Goal: Task Accomplishment & Management: Manage account settings

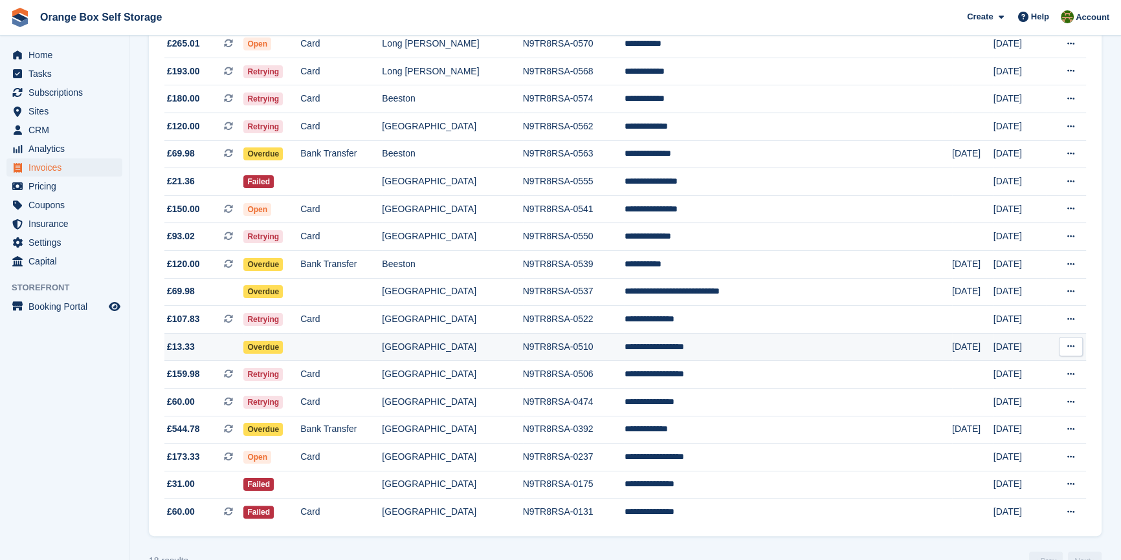
scroll to position [294, 0]
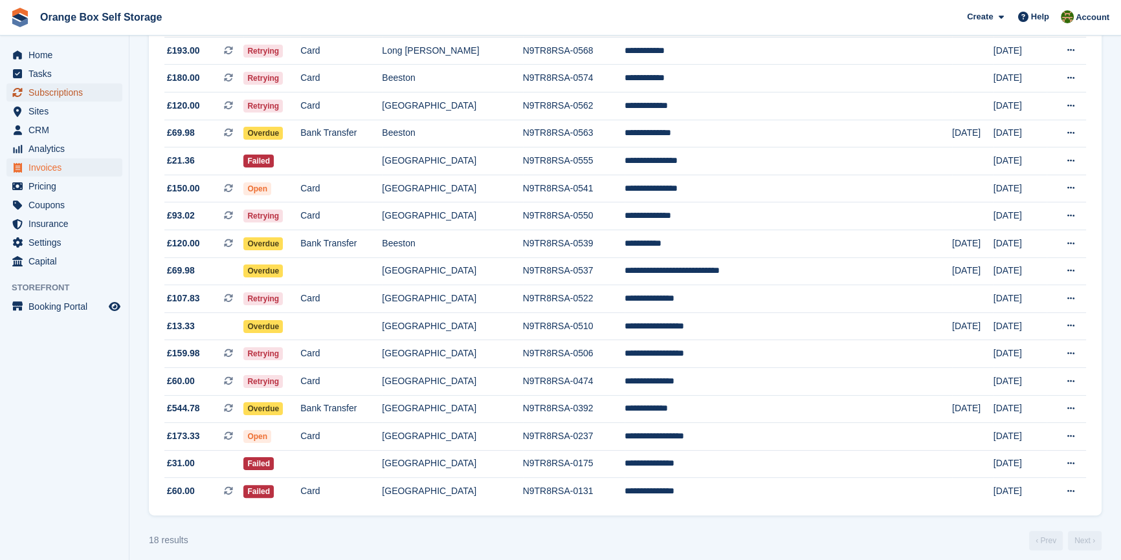
click at [63, 91] on span "Subscriptions" at bounding box center [67, 92] width 78 height 18
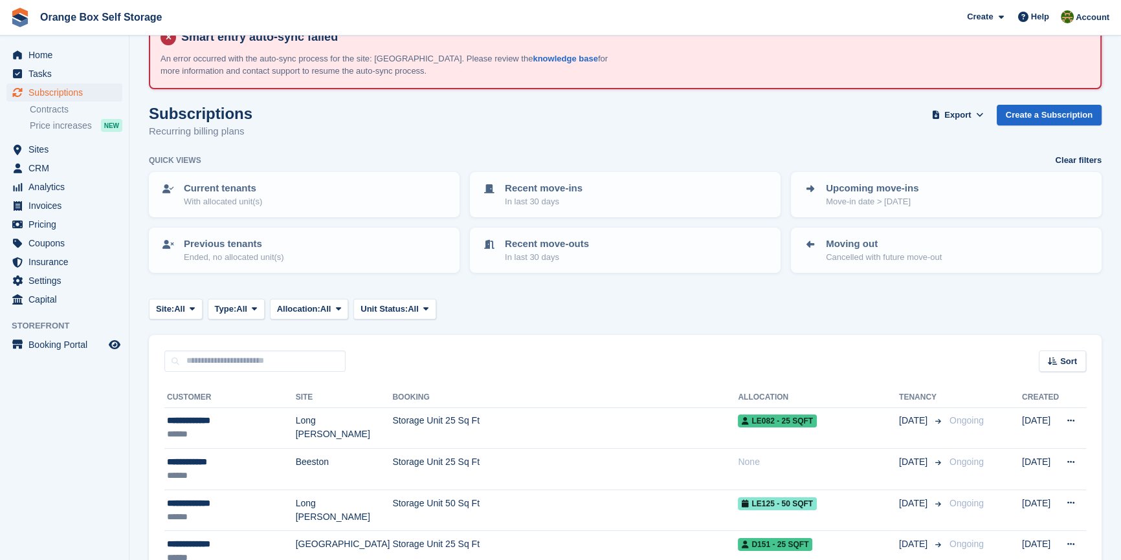
scroll to position [58, 0]
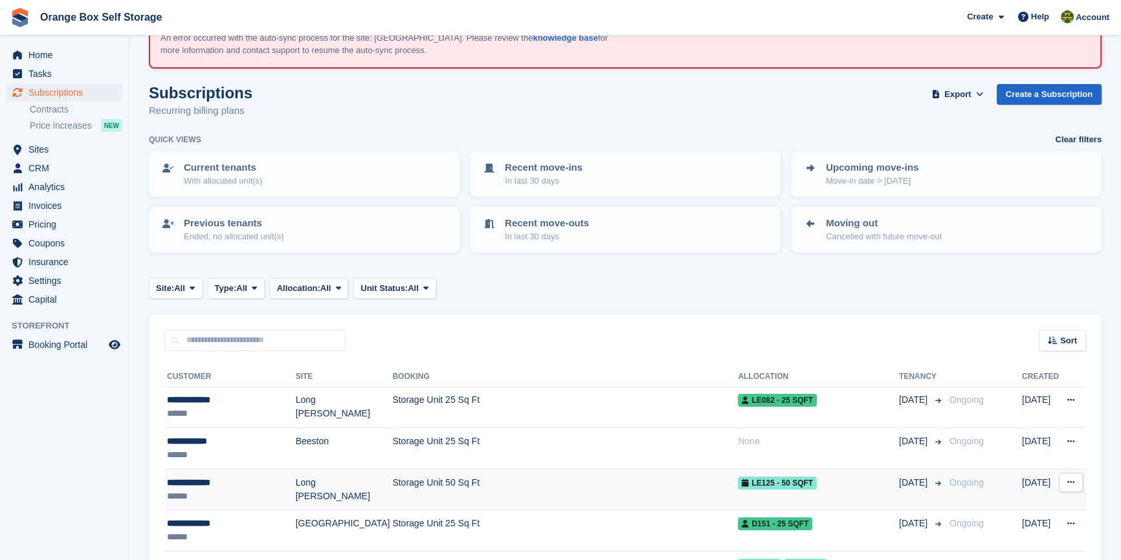
click at [476, 491] on td "Storage Unit 50 Sq Ft" at bounding box center [565, 489] width 346 height 41
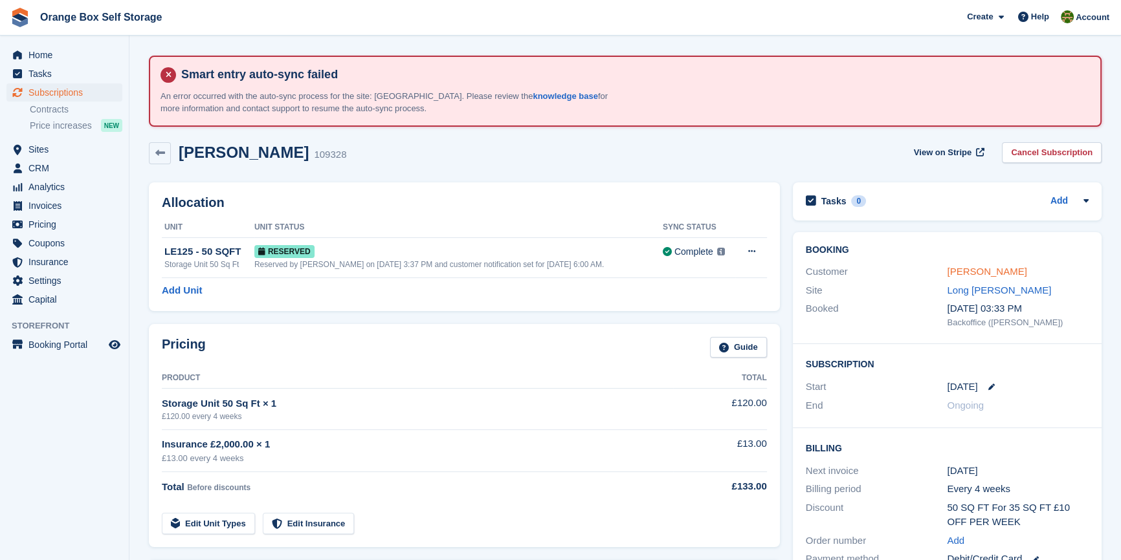
click at [971, 270] on link "[PERSON_NAME]" at bounding box center [987, 271] width 80 height 11
click at [74, 98] on span "Subscriptions" at bounding box center [67, 92] width 78 height 18
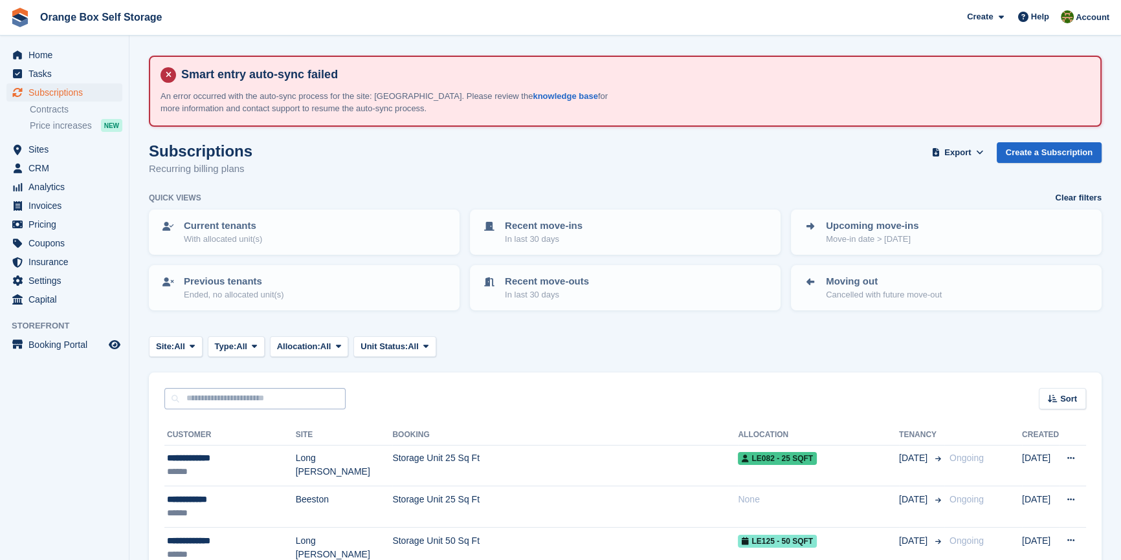
click at [252, 406] on input "text" at bounding box center [254, 398] width 181 height 21
type input "******"
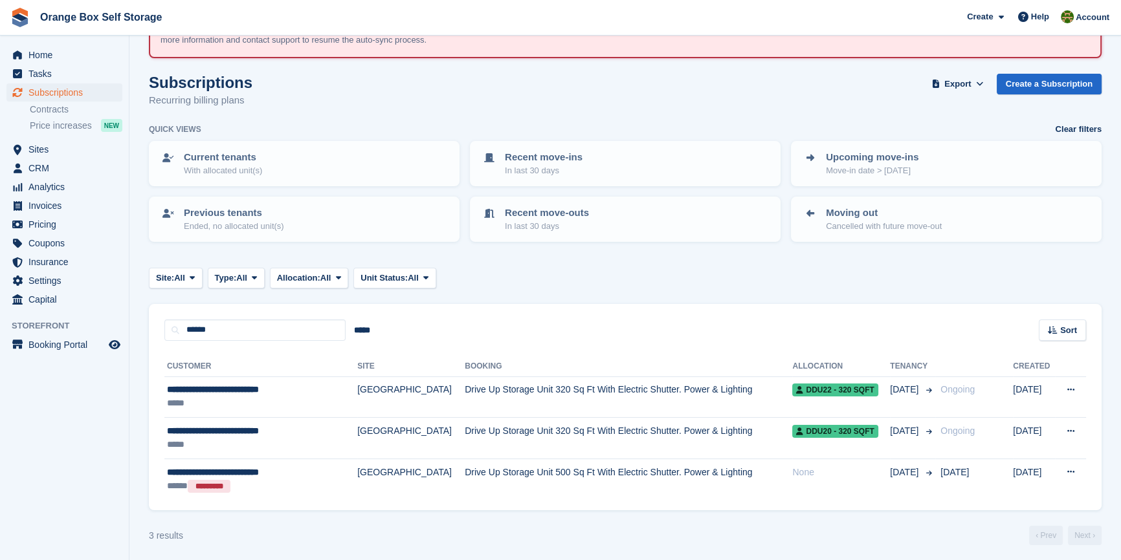
scroll to position [71, 0]
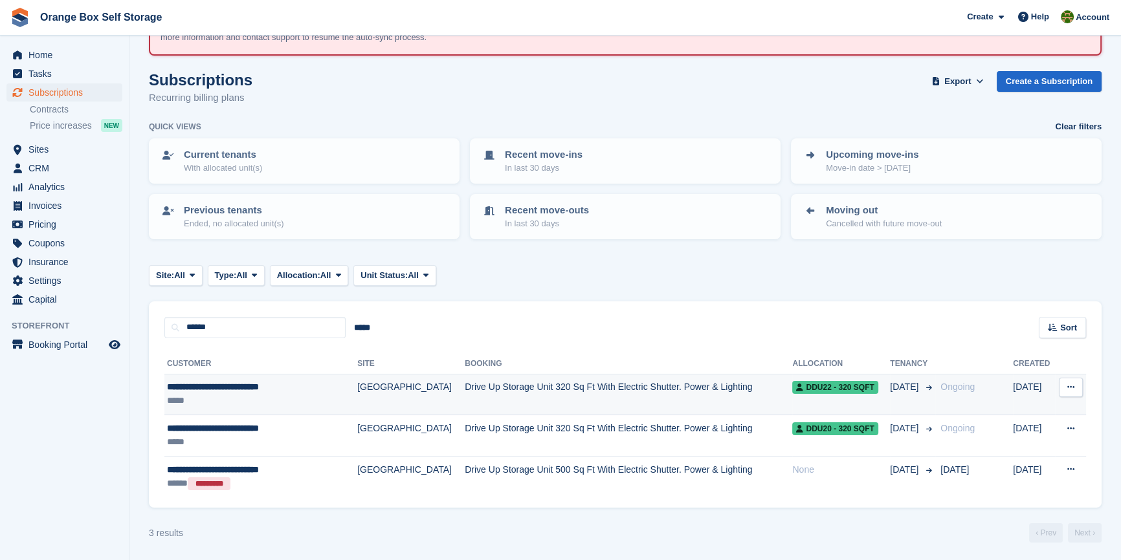
click at [1061, 379] on button at bounding box center [1071, 387] width 24 height 19
click at [1003, 415] on p "View customer" at bounding box center [1020, 412] width 113 height 17
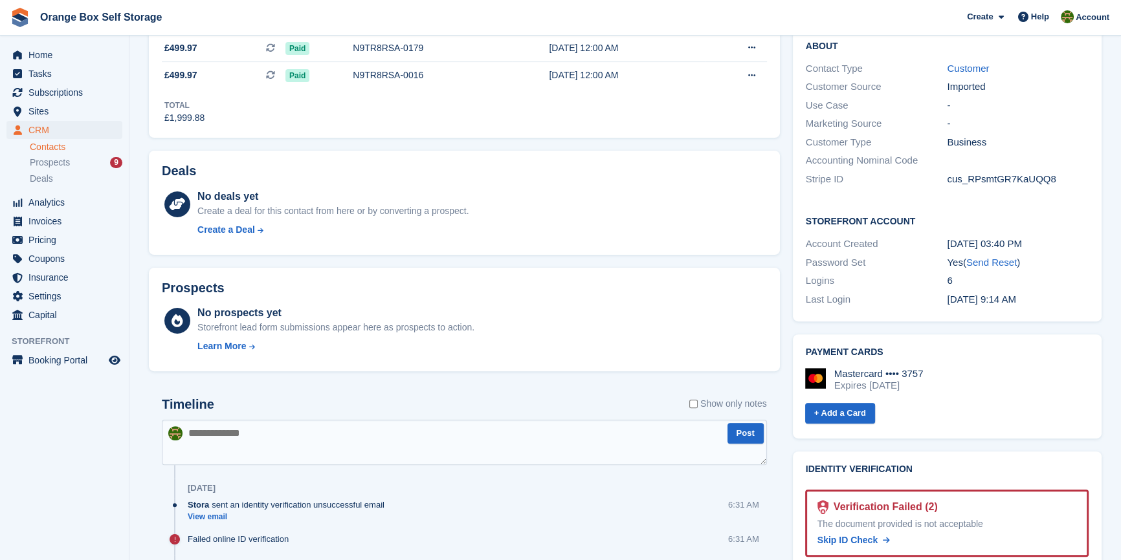
scroll to position [529, 0]
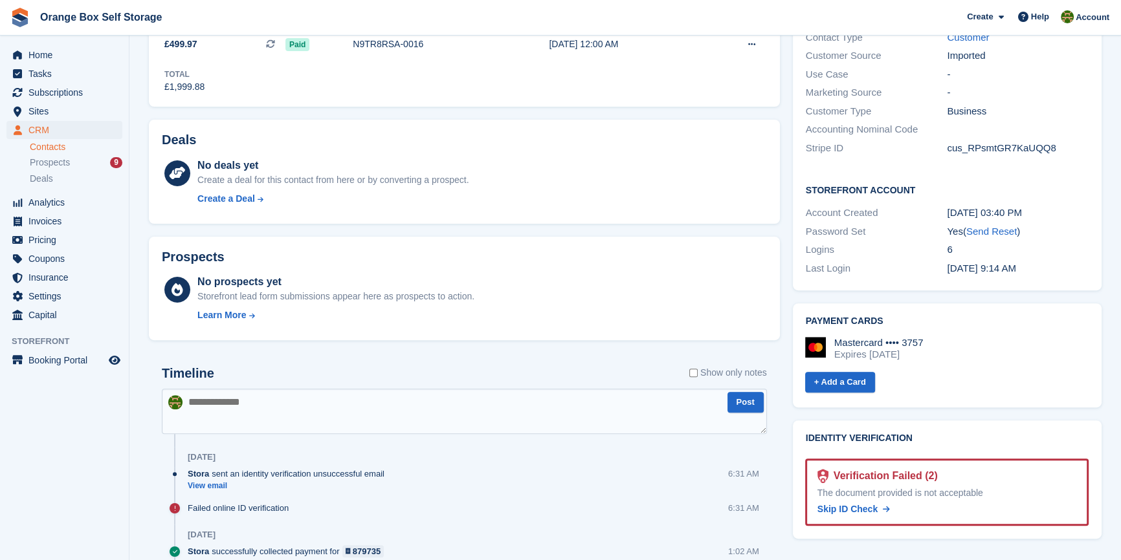
click at [908, 468] on div "Verification Failed (2)" at bounding box center [882, 476] width 109 height 16
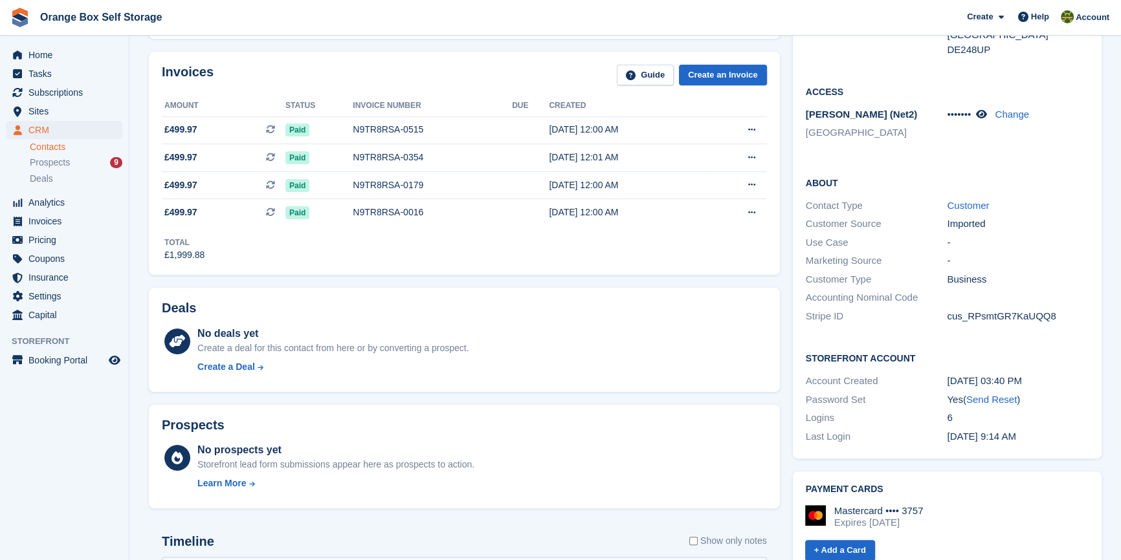
scroll to position [647, 0]
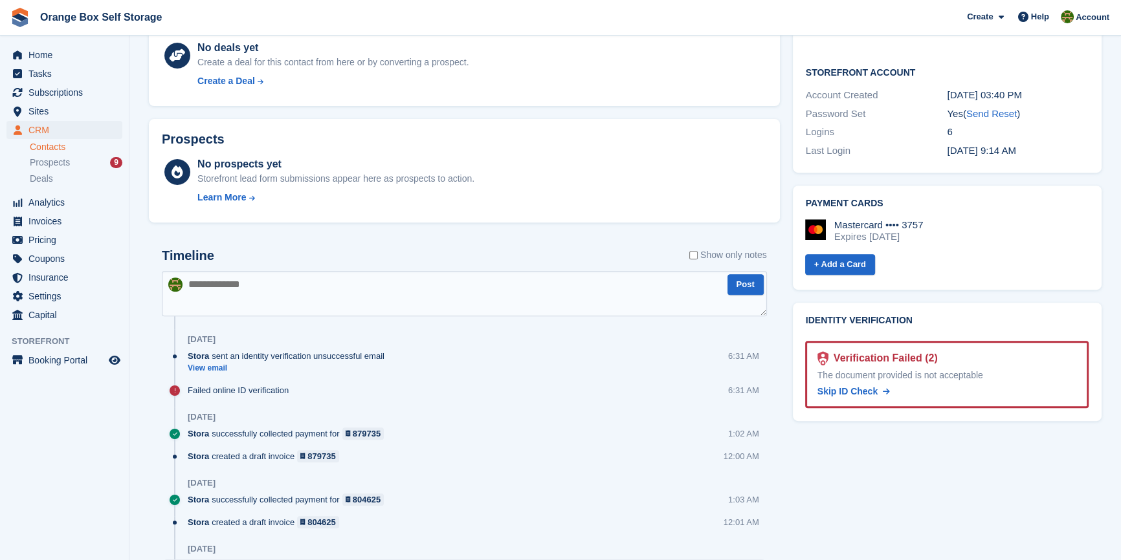
click at [836, 428] on div "Tasks 0 Add No tasks related to Sperry Rail Int - STEVE HUNT Contact Details Em…" at bounding box center [947, 500] width 322 height 1942
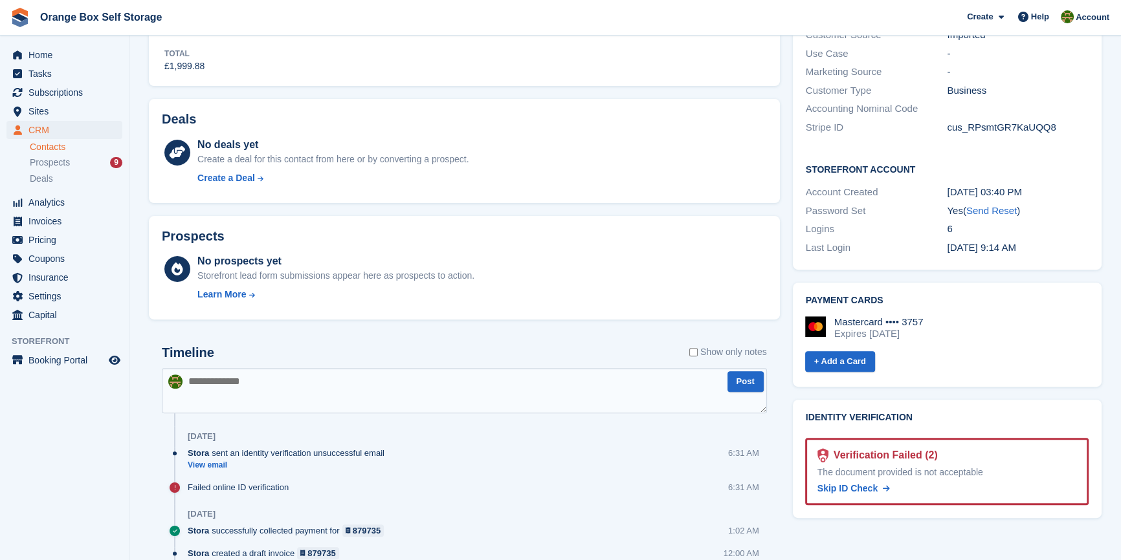
scroll to position [529, 0]
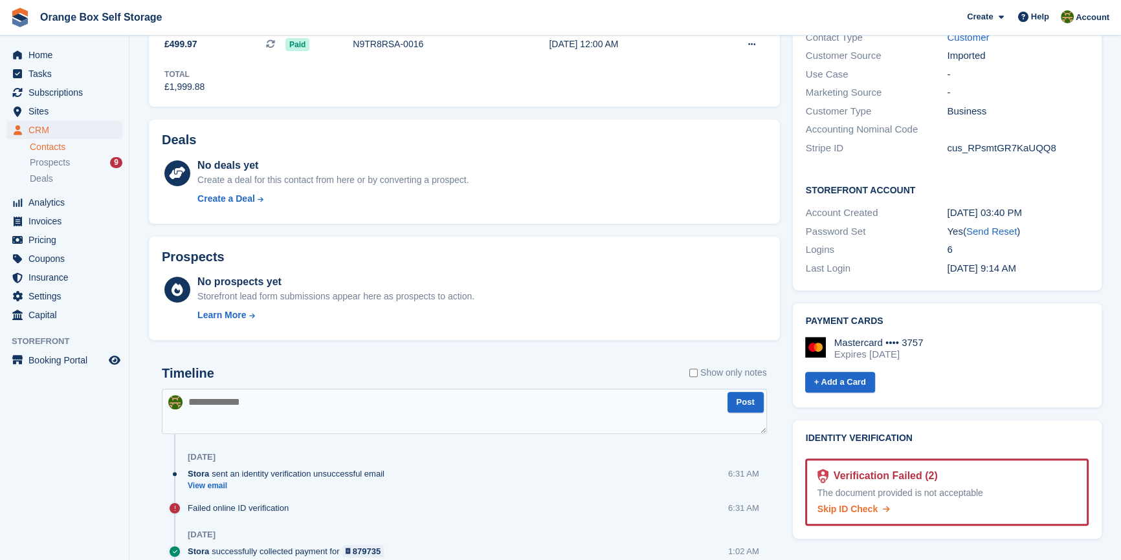
click at [863, 504] on span "Skip ID Check" at bounding box center [847, 509] width 60 height 10
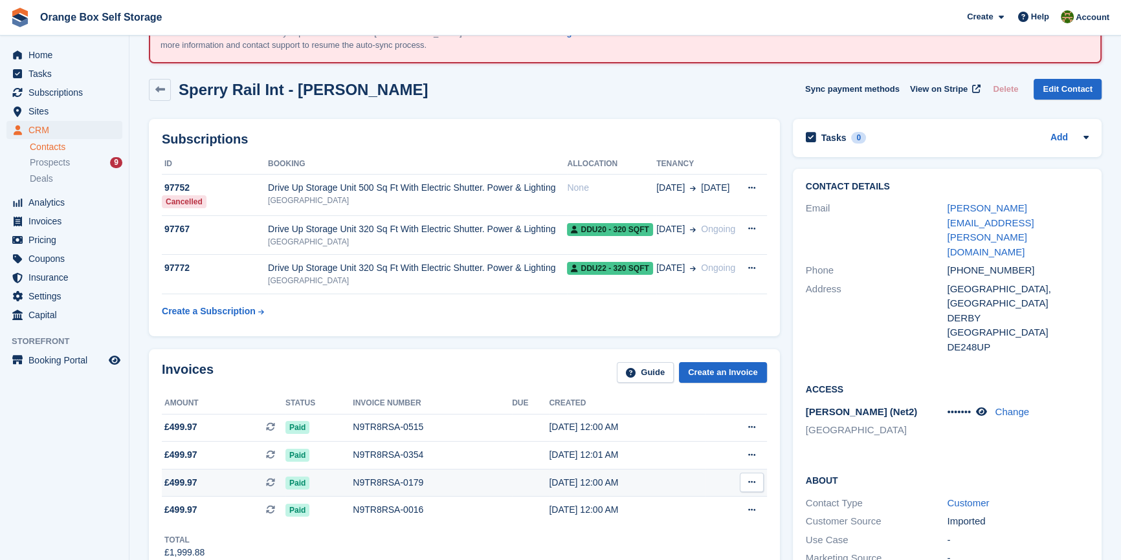
scroll to position [0, 0]
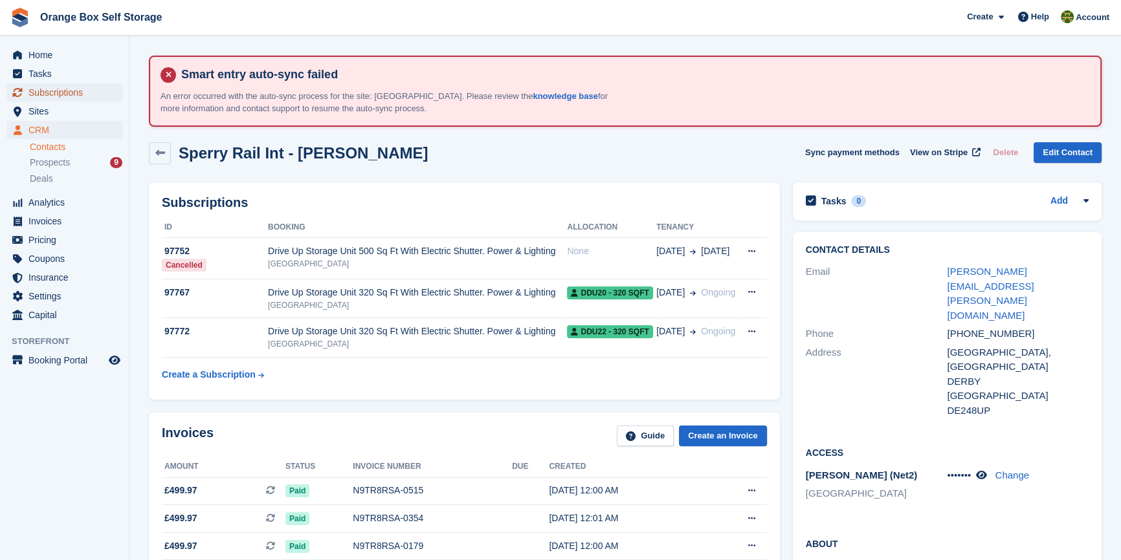
click at [82, 93] on span "Subscriptions" at bounding box center [67, 92] width 78 height 18
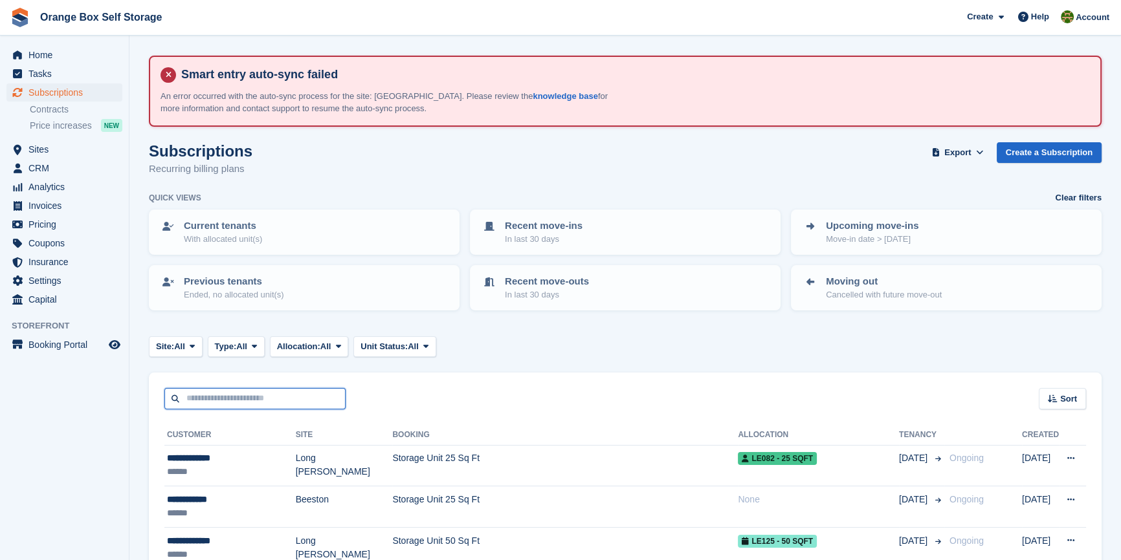
click at [243, 402] on input "text" at bounding box center [254, 398] width 181 height 21
type input "*******"
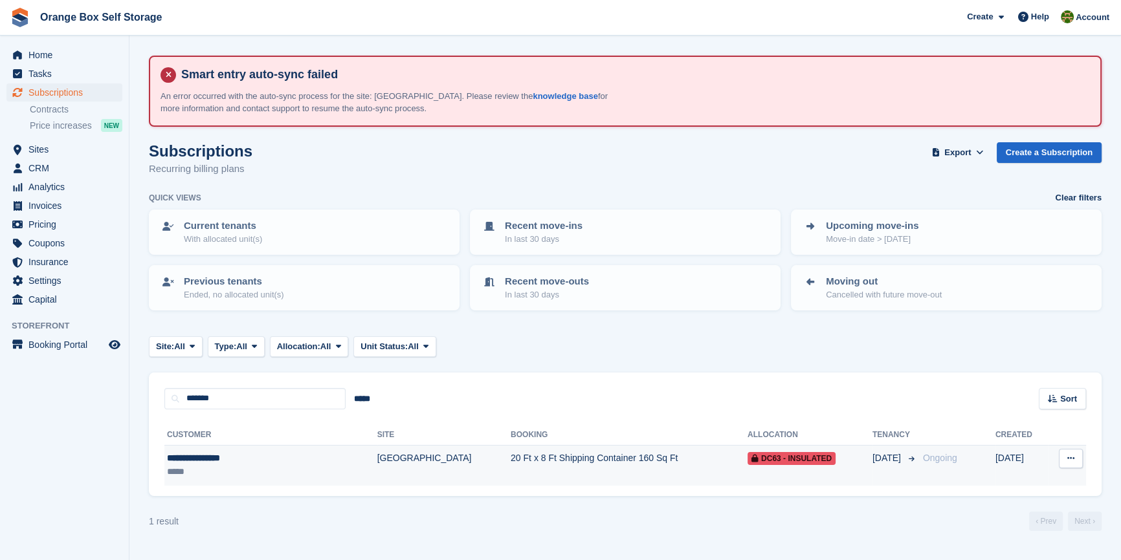
click at [303, 467] on div "*****" at bounding box center [241, 472] width 148 height 14
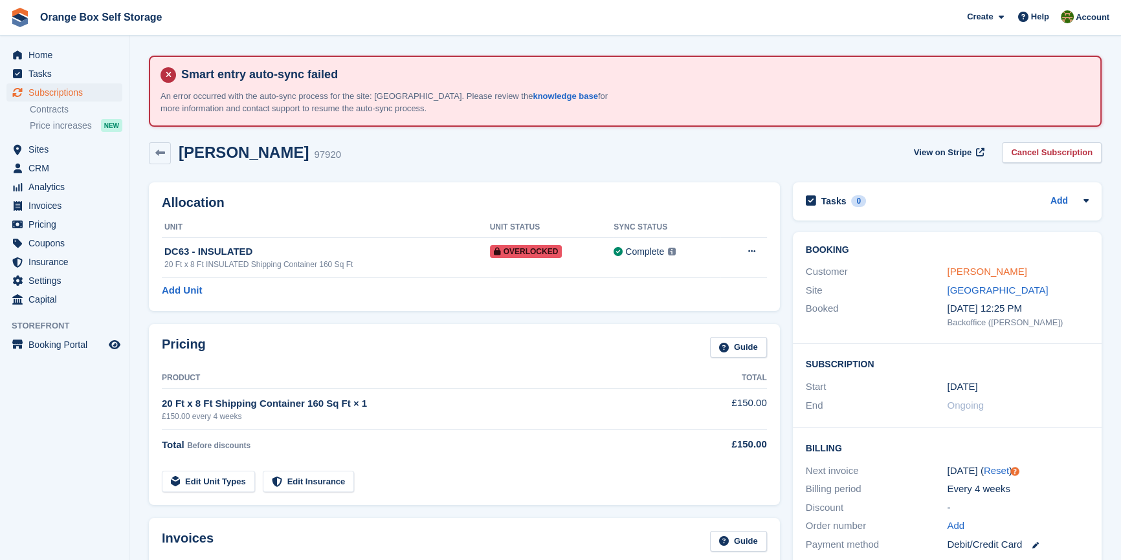
click at [958, 275] on link "Siobhan Lawrence" at bounding box center [987, 271] width 80 height 11
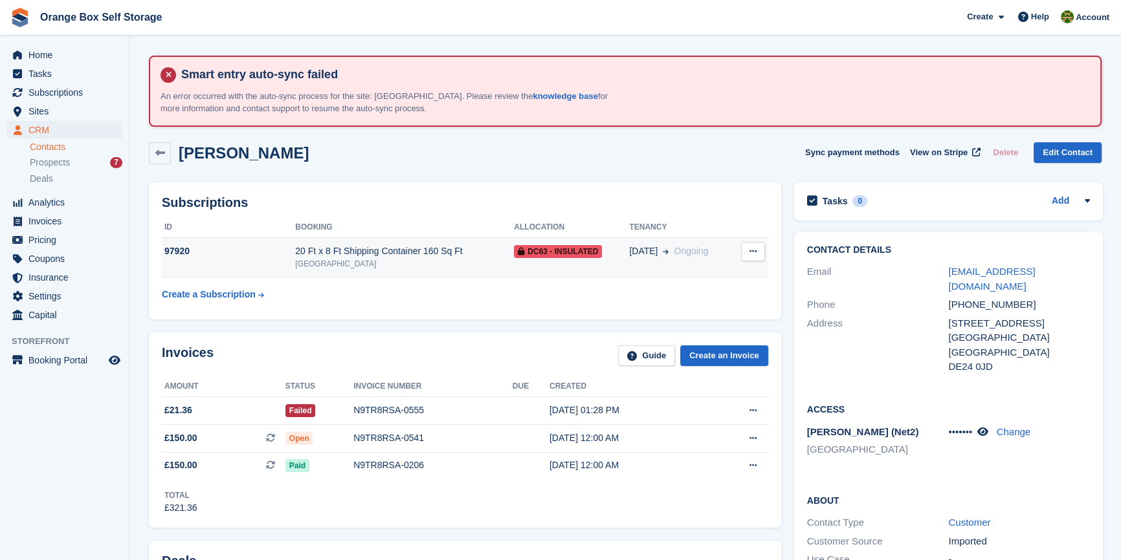
click at [315, 259] on div "[GEOGRAPHIC_DATA]" at bounding box center [404, 264] width 219 height 12
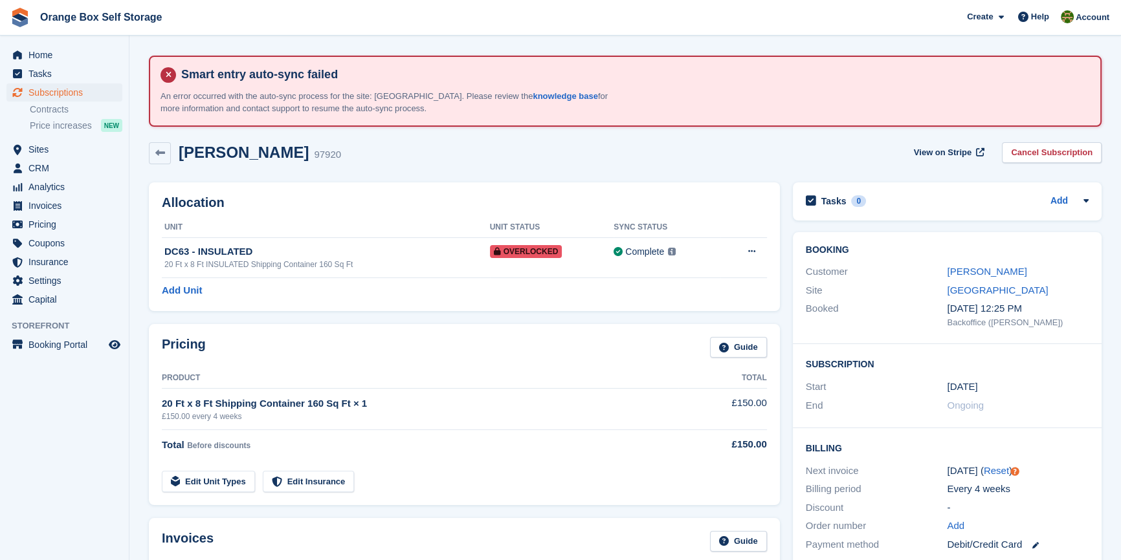
click at [522, 479] on td "Edit Unit Types Edit Insurance" at bounding box center [420, 479] width 516 height 27
click at [747, 256] on button at bounding box center [752, 251] width 24 height 19
click at [577, 289] on div "Add Unit" at bounding box center [464, 290] width 605 height 15
click at [350, 259] on div "20 Ft x 8 Ft INSULATED Shipping Container 160 Sq Ft" at bounding box center [326, 265] width 325 height 12
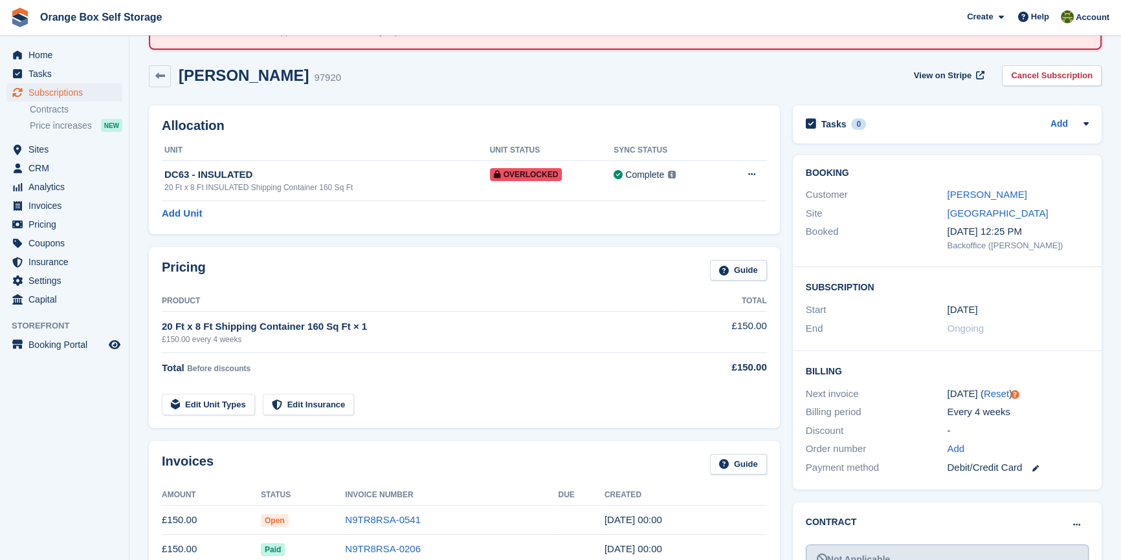
scroll to position [58, 0]
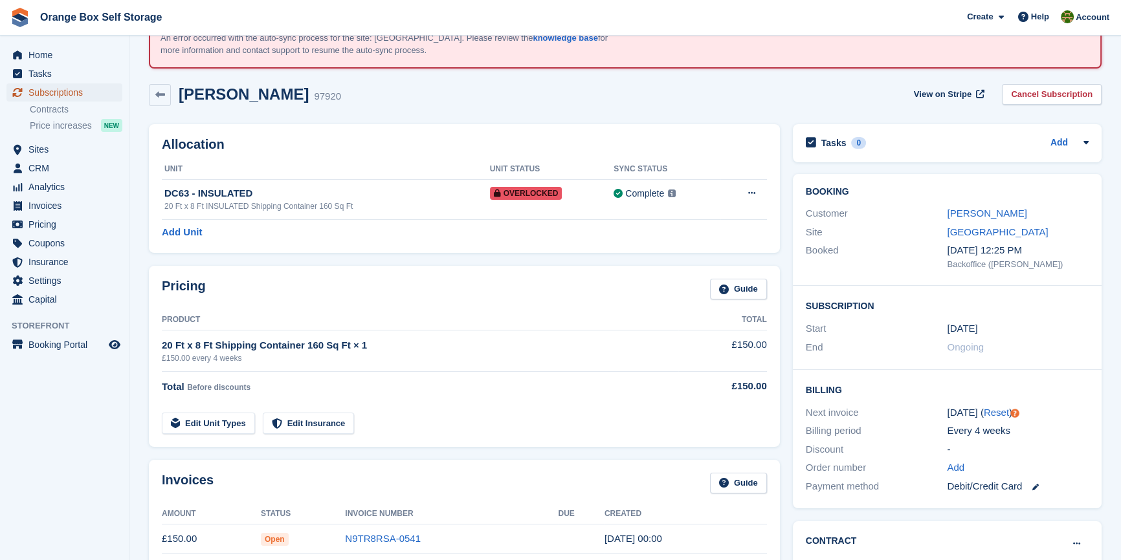
click at [45, 91] on span "Subscriptions" at bounding box center [67, 92] width 78 height 18
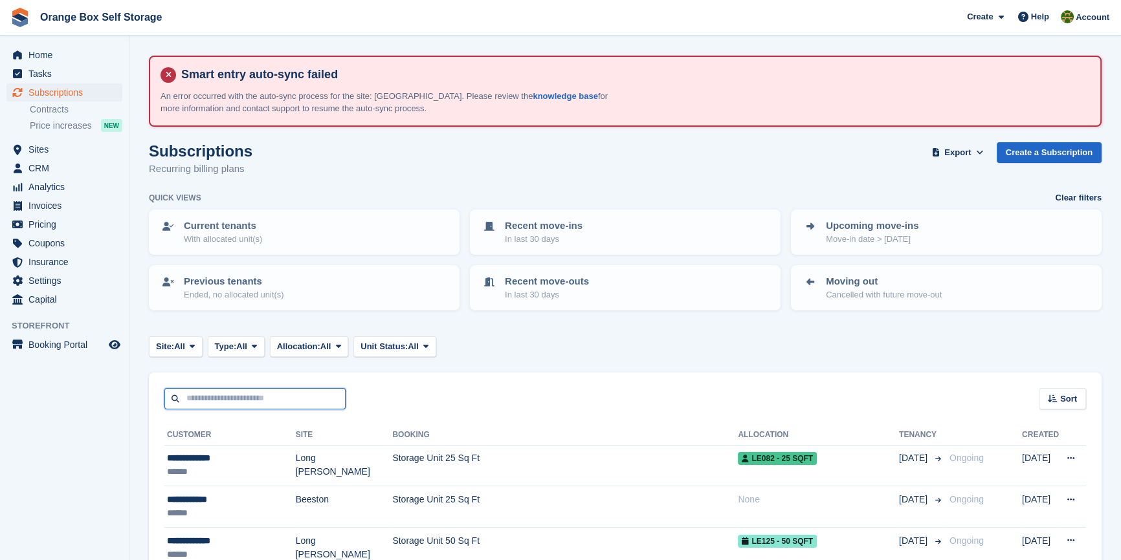
click at [257, 406] on input "text" at bounding box center [254, 398] width 181 height 21
type input "*********"
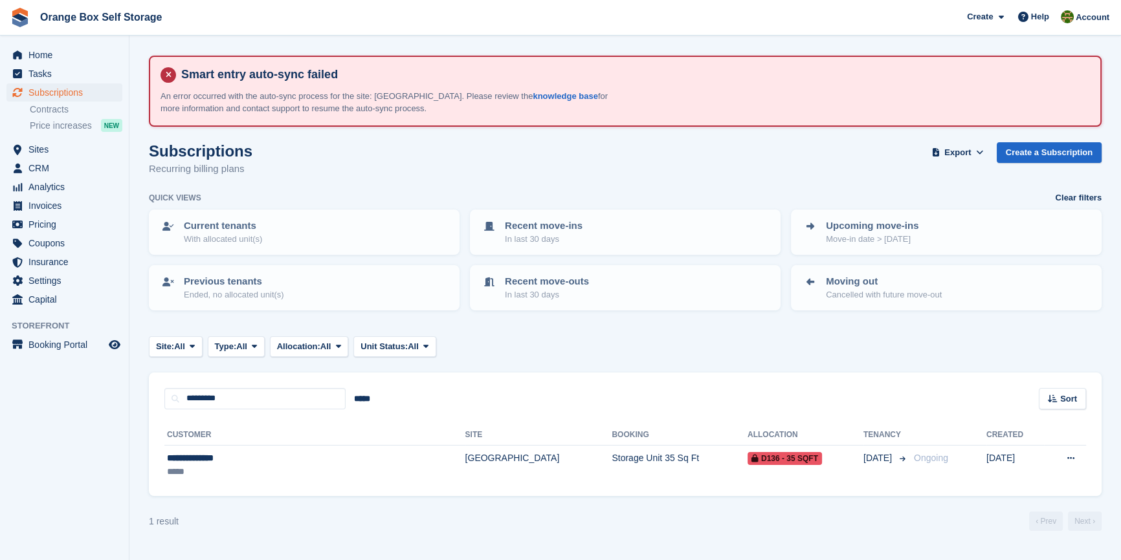
click at [342, 496] on turbo-frame "Subscriptions Recurring billing plans Export Export Subscriptions Export a CSV …" at bounding box center [625, 337] width 952 height 390
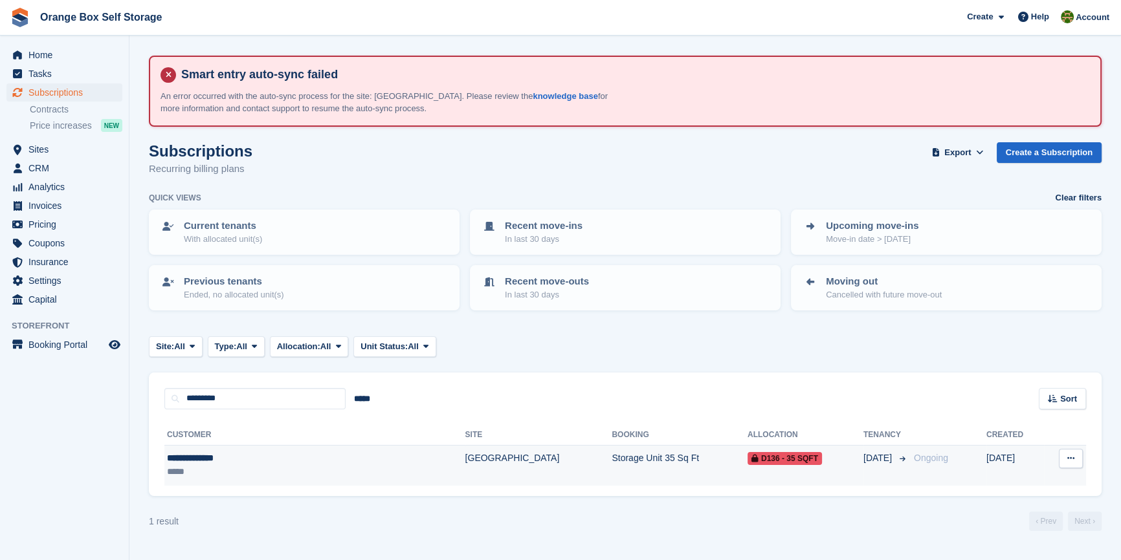
click at [324, 466] on div "*****" at bounding box center [262, 472] width 191 height 14
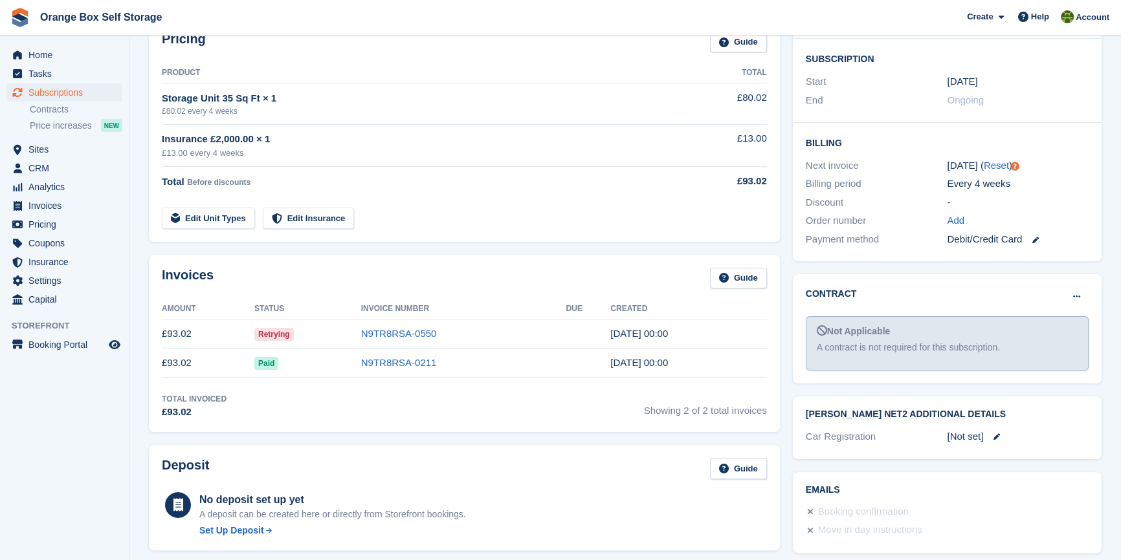
scroll to position [353, 0]
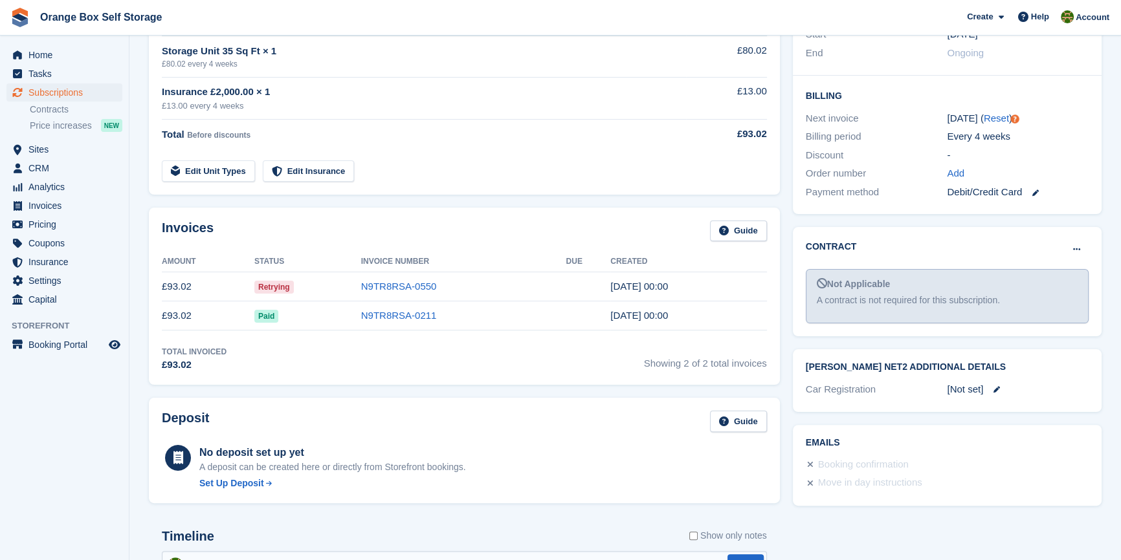
click at [73, 435] on aside "Home Tasks Subscriptions Subscriptions Subscriptions Contracts Price increases …" at bounding box center [64, 284] width 129 height 496
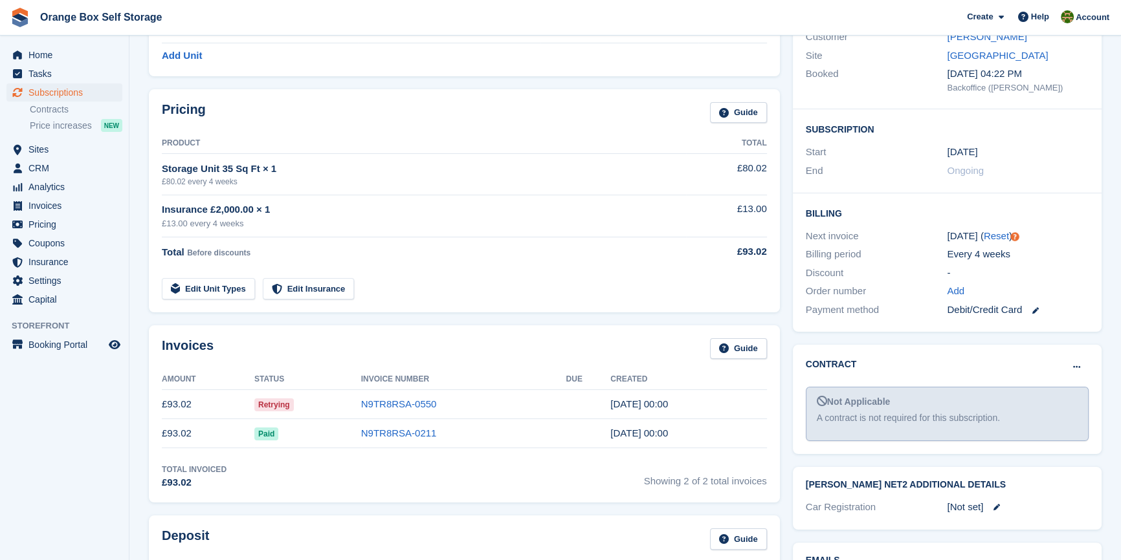
scroll to position [0, 0]
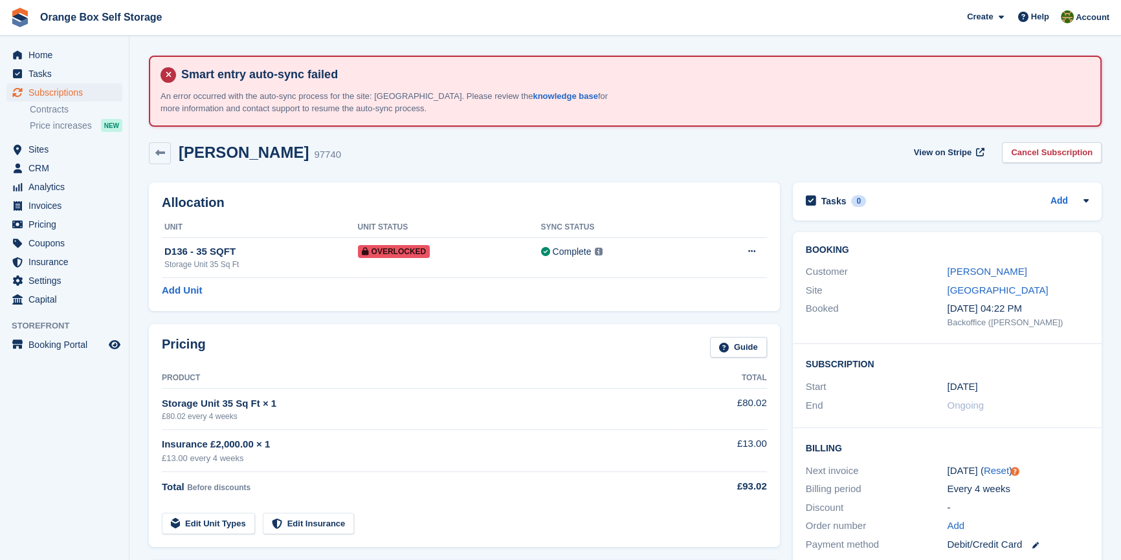
click at [499, 303] on div "Allocation Unit Unit Status Sync Status D136 - 35 SQFT Storage Unit 35 Sq Ft Ov…" at bounding box center [464, 246] width 631 height 129
click at [60, 214] on span "Invoices" at bounding box center [67, 206] width 78 height 18
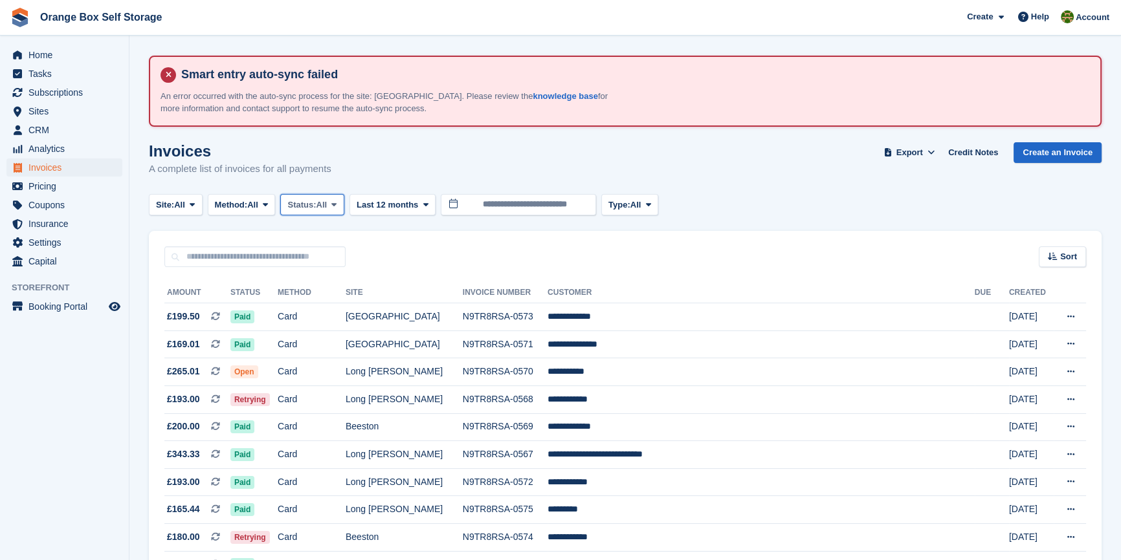
click at [336, 201] on icon at bounding box center [333, 205] width 5 height 8
click at [352, 296] on link "Open" at bounding box center [342, 305] width 113 height 23
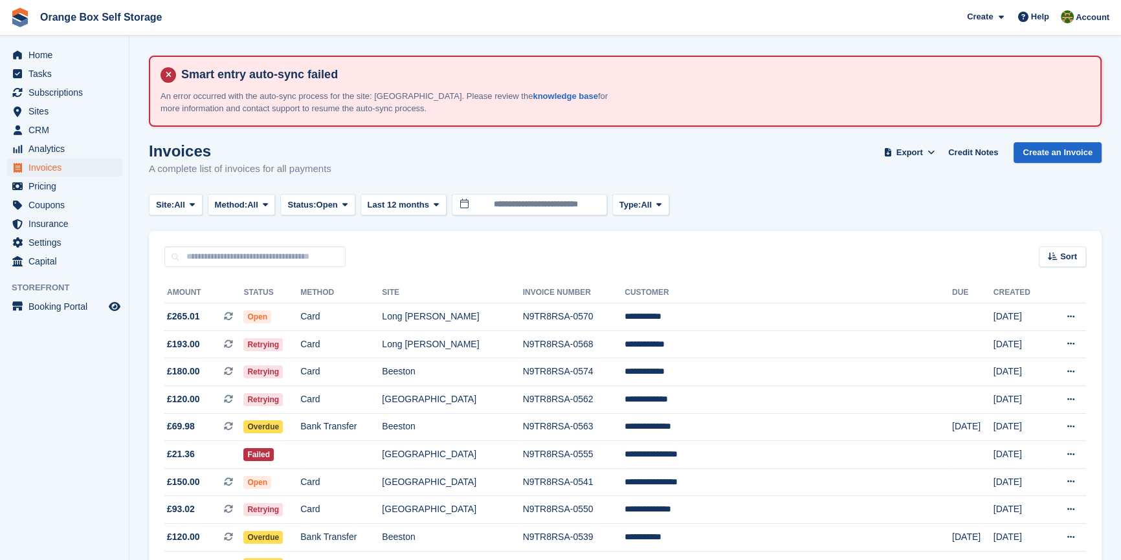
click at [89, 426] on aside "Home Tasks Subscriptions Subscriptions Subscriptions Contracts Price increases …" at bounding box center [64, 284] width 129 height 496
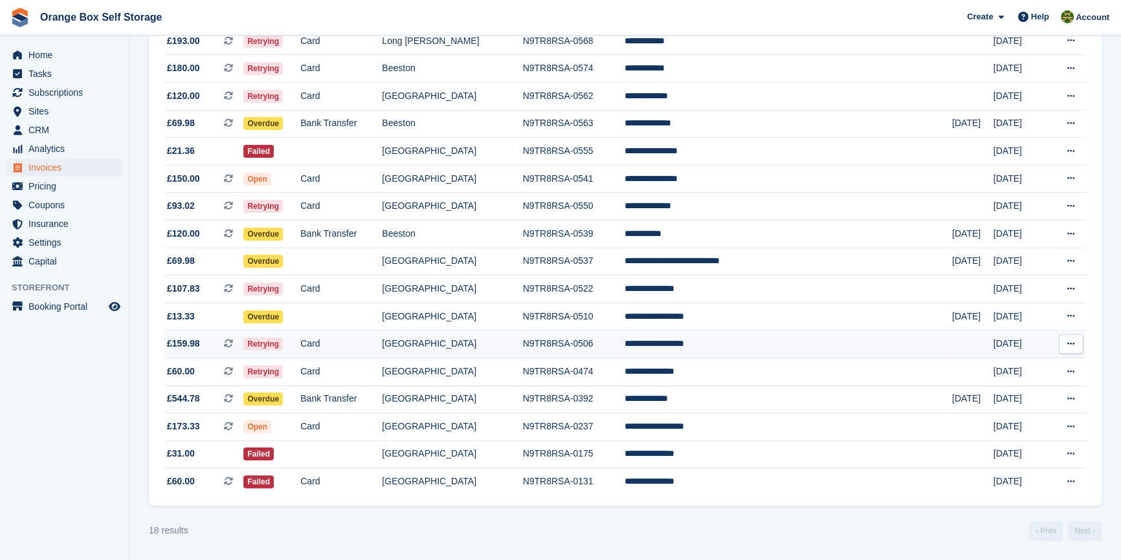
scroll to position [310, 0]
click at [550, 524] on div "18 results ‹ Prev Next ›" at bounding box center [625, 531] width 952 height 19
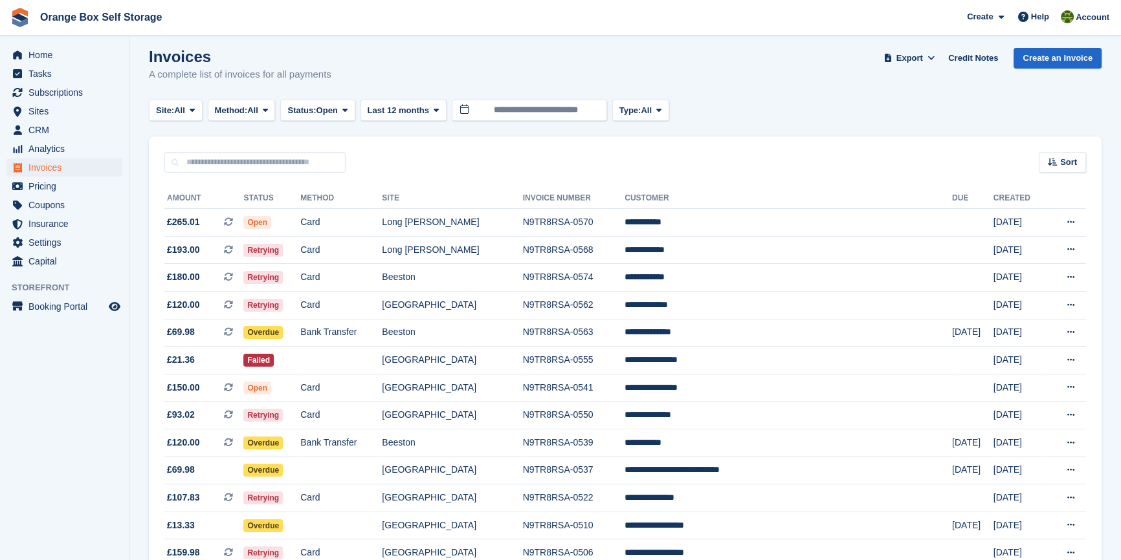
scroll to position [0, 0]
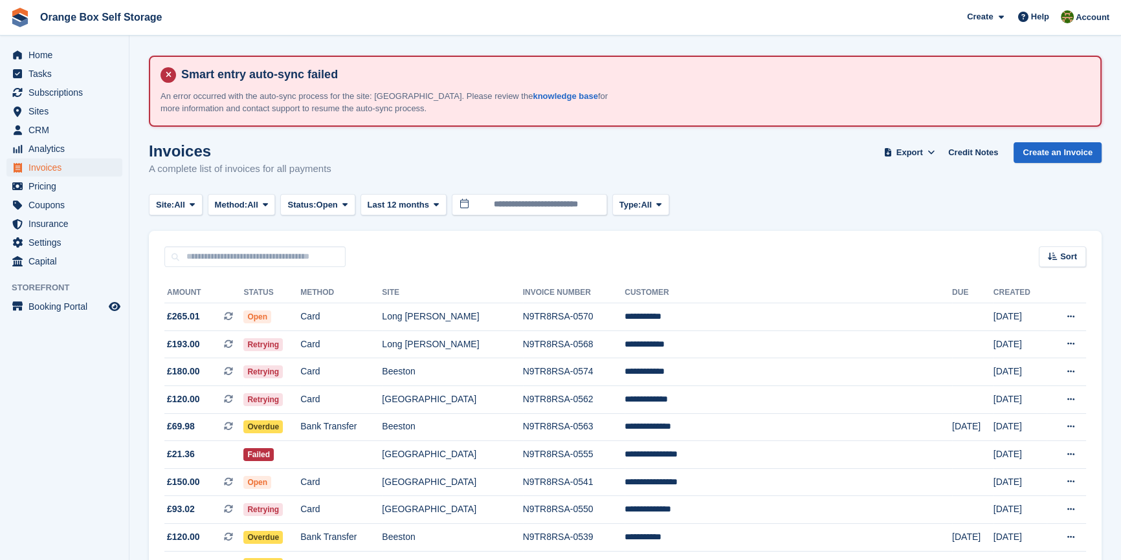
click at [80, 406] on aside "Home Tasks Subscriptions Subscriptions Subscriptions Contracts Price increases …" at bounding box center [64, 284] width 129 height 496
